Goal: Task Accomplishment & Management: Manage account settings

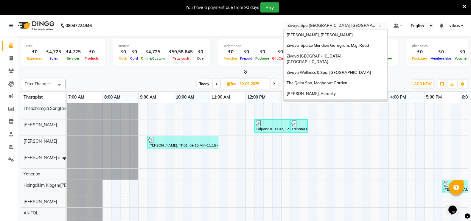
click at [313, 22] on div "Select Location × Zivaya Spa Pride Plaza New Delhi, Asset 5a" at bounding box center [336, 26] width 104 height 8
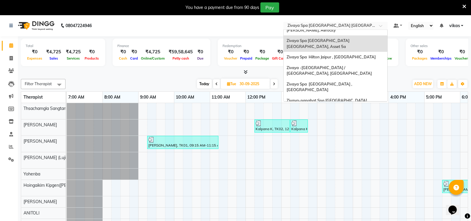
click at [309, 112] on div "Zivaya Wellness & Spa, [GEOGRAPHIC_DATA]" at bounding box center [336, 117] width 104 height 11
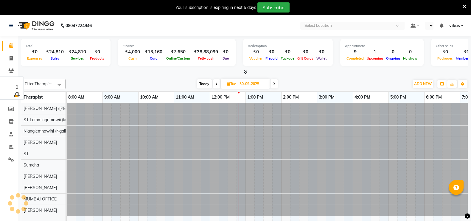
select select "en"
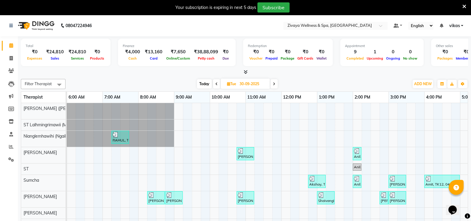
click at [9, 166] on li "Settings" at bounding box center [9, 160] width 18 height 13
click at [9, 162] on span at bounding box center [11, 160] width 10 height 7
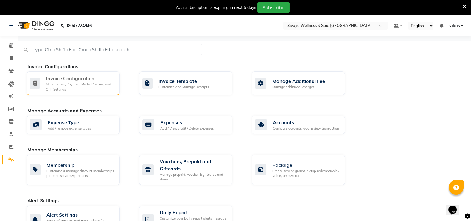
click at [51, 81] on div "Invoice Configuration" at bounding box center [80, 78] width 69 height 7
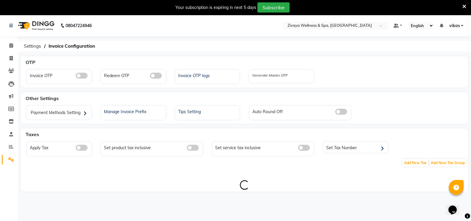
click at [51, 81] on div "Invoice OTP" at bounding box center [59, 76] width 65 height 15
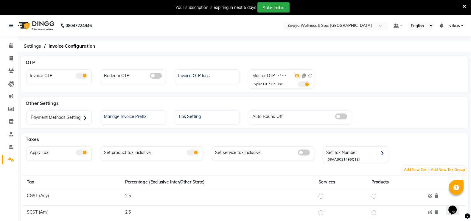
click at [296, 75] on icon at bounding box center [297, 76] width 5 height 4
click at [304, 86] on span at bounding box center [304, 84] width 12 height 6
click at [298, 85] on input "checkbox" at bounding box center [298, 85] width 0 height 0
click at [311, 77] on icon at bounding box center [310, 76] width 4 height 4
click at [305, 75] on icon at bounding box center [304, 76] width 4 height 4
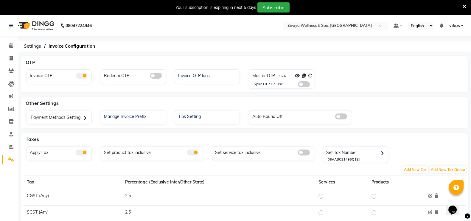
click at [463, 6] on icon at bounding box center [465, 6] width 4 height 5
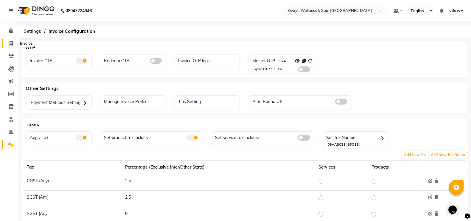
click at [7, 46] on span at bounding box center [11, 43] width 10 height 7
select select "service"
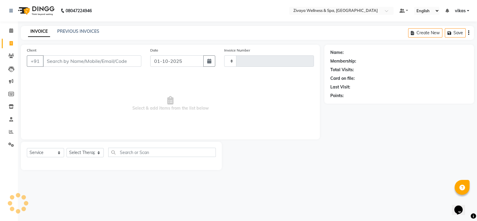
type input "2463"
select select "7072"
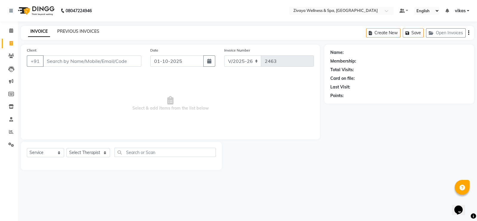
click at [73, 32] on link "PREVIOUS INVOICES" at bounding box center [78, 31] width 42 height 5
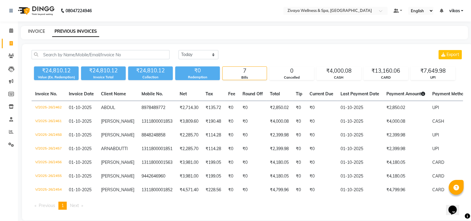
click at [35, 33] on link "INVOICE" at bounding box center [36, 31] width 17 height 5
select select "7072"
select select "service"
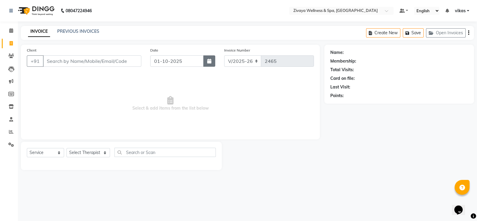
click at [209, 62] on icon "button" at bounding box center [209, 61] width 4 height 5
select select "10"
select select "2025"
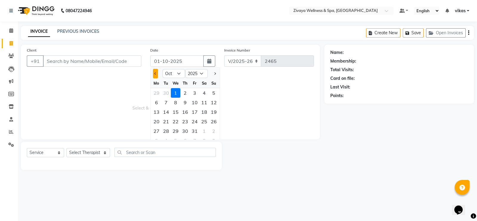
click at [154, 71] on button "Previous month" at bounding box center [155, 74] width 5 height 10
select select "9"
click at [204, 121] on div "27" at bounding box center [204, 122] width 10 height 10
type input "27-09-2025"
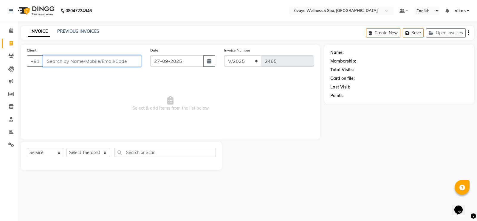
click at [72, 59] on input "Client" at bounding box center [92, 60] width 98 height 11
type input "9869246507"
click at [126, 63] on span "Add Client" at bounding box center [126, 61] width 24 height 6
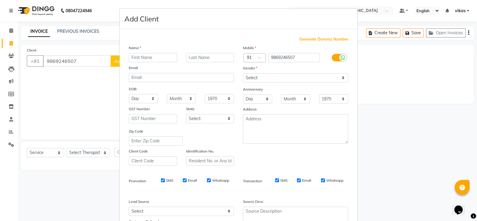
click at [163, 55] on input "text" at bounding box center [153, 57] width 48 height 9
type input "Netan"
click at [269, 74] on select "Select Male Female Other Prefer Not To Say" at bounding box center [295, 77] width 105 height 9
select select "male"
click at [243, 74] on select "Select Male Female Other Prefer Not To Say" at bounding box center [295, 77] width 105 height 9
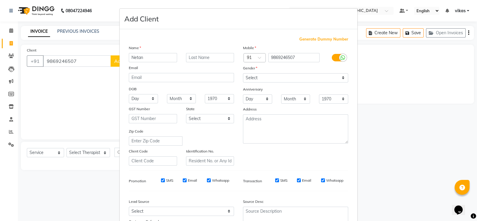
click at [176, 65] on div "Email" at bounding box center [181, 69] width 114 height 8
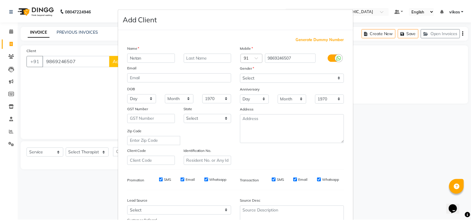
scroll to position [57, 0]
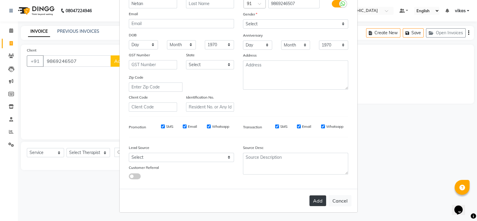
click at [318, 205] on button "Add" at bounding box center [317, 201] width 17 height 11
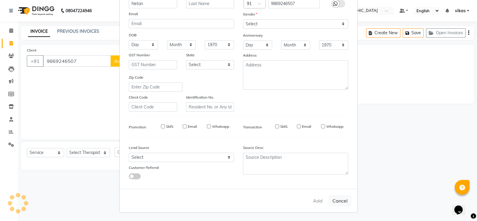
select select
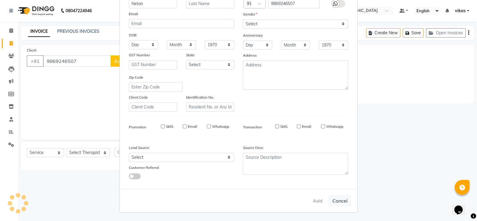
select select
checkbox input "false"
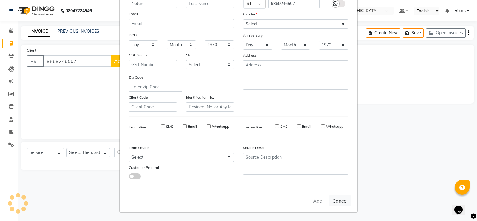
checkbox input "false"
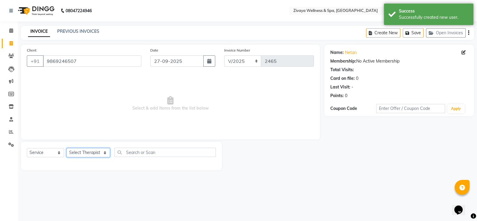
click at [76, 152] on select "Select Therapist ALEN Immanuel Lalthuoizing (Emma) Joseph Laldinpuia Joyce MUMB…" at bounding box center [88, 152] width 44 height 9
select select "80331"
click at [66, 148] on select "Select Therapist ALEN Immanuel Lalthuoizing (Emma) Joseph Laldinpuia Joyce MUMB…" at bounding box center [88, 152] width 44 height 9
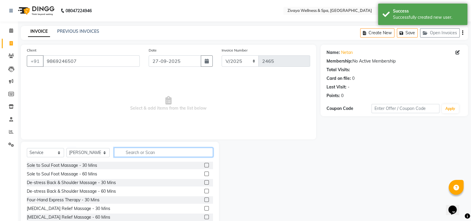
click at [121, 155] on input "text" at bounding box center [163, 152] width 99 height 9
click at [129, 151] on input "text" at bounding box center [163, 152] width 99 height 9
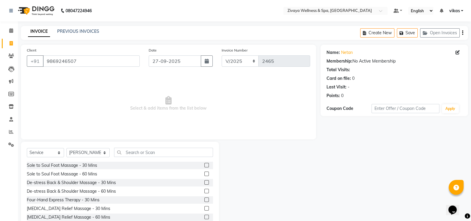
click at [205, 165] on label at bounding box center [207, 165] width 4 height 4
click at [205, 165] on input "checkbox" at bounding box center [207, 166] width 4 height 4
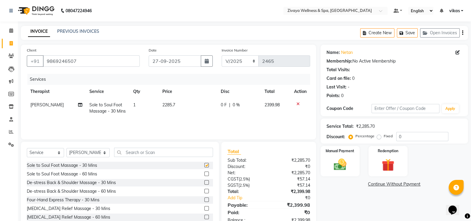
checkbox input "false"
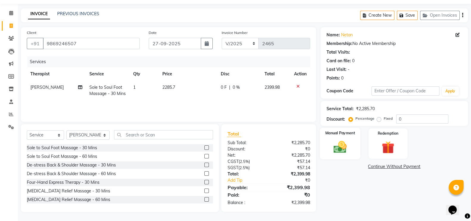
click at [345, 143] on img at bounding box center [340, 147] width 21 height 15
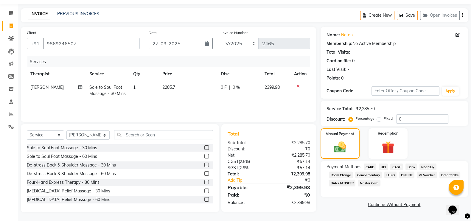
click at [393, 167] on span "CASH" at bounding box center [397, 167] width 13 height 7
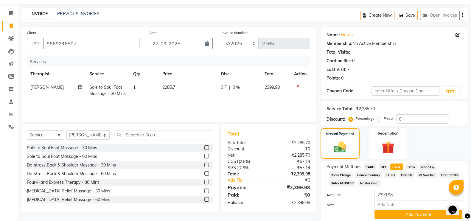
scroll to position [40, 0]
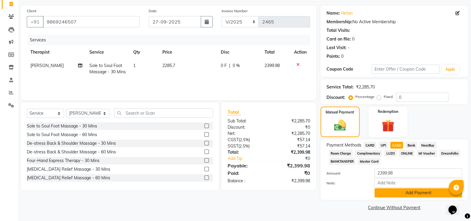
click at [379, 194] on button "Add Payment" at bounding box center [419, 192] width 88 height 9
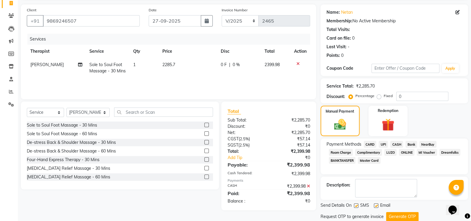
scroll to position [59, 0]
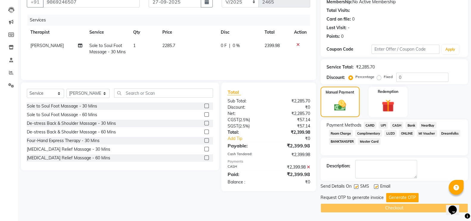
click at [356, 187] on label at bounding box center [356, 187] width 4 height 4
click at [356, 187] on input "checkbox" at bounding box center [356, 187] width 4 height 4
checkbox input "false"
click at [376, 187] on label at bounding box center [376, 187] width 4 height 4
click at [376, 187] on input "checkbox" at bounding box center [376, 187] width 4 height 4
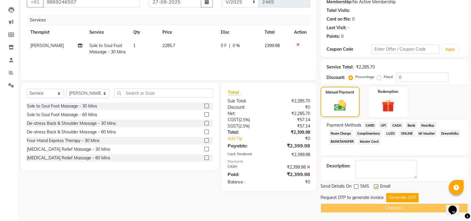
checkbox input "false"
click at [396, 200] on button "Generate OTP" at bounding box center [402, 197] width 32 height 9
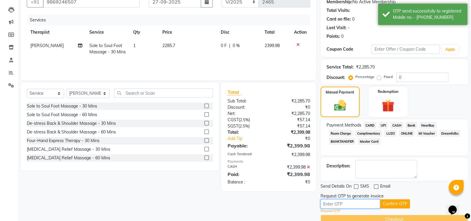
drag, startPoint x: 349, startPoint y: 202, endPoint x: 342, endPoint y: 201, distance: 7.4
click at [342, 201] on input "text" at bounding box center [351, 203] width 60 height 9
paste input "3924"
type input "3924"
click at [398, 203] on button "Confirm OTP" at bounding box center [395, 203] width 30 height 9
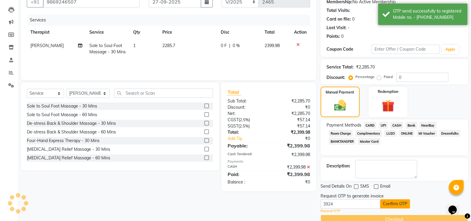
scroll to position [48, 0]
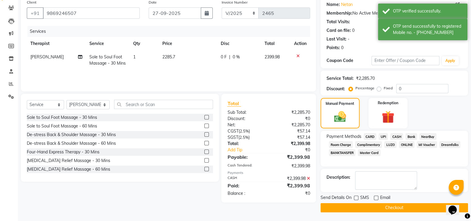
click at [385, 206] on button "Checkout" at bounding box center [395, 207] width 148 height 9
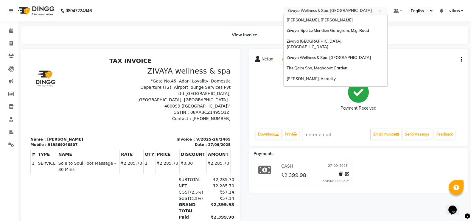
click at [309, 10] on input "text" at bounding box center [330, 11] width 86 height 6
click at [316, 66] on span "The Qalm Spa, Meghdoot Garden" at bounding box center [317, 68] width 61 height 5
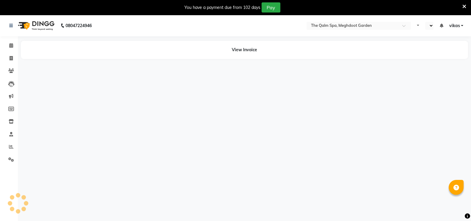
select select "en"
click at [463, 4] on icon at bounding box center [465, 6] width 4 height 5
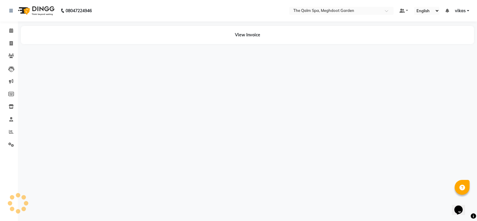
click at [7, 150] on li "Settings" at bounding box center [9, 145] width 18 height 13
click at [10, 143] on icon at bounding box center [11, 145] width 6 height 4
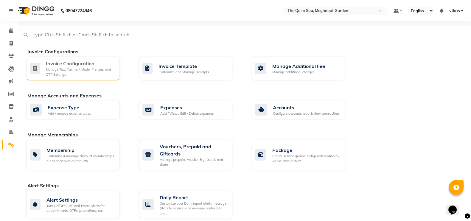
click at [62, 70] on div "Manage Tax, Payment Mode, Prefixes, and OTP Settings" at bounding box center [80, 72] width 69 height 10
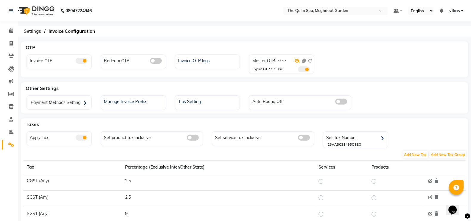
click at [298, 60] on icon at bounding box center [297, 61] width 5 height 4
